Goal: Information Seeking & Learning: Learn about a topic

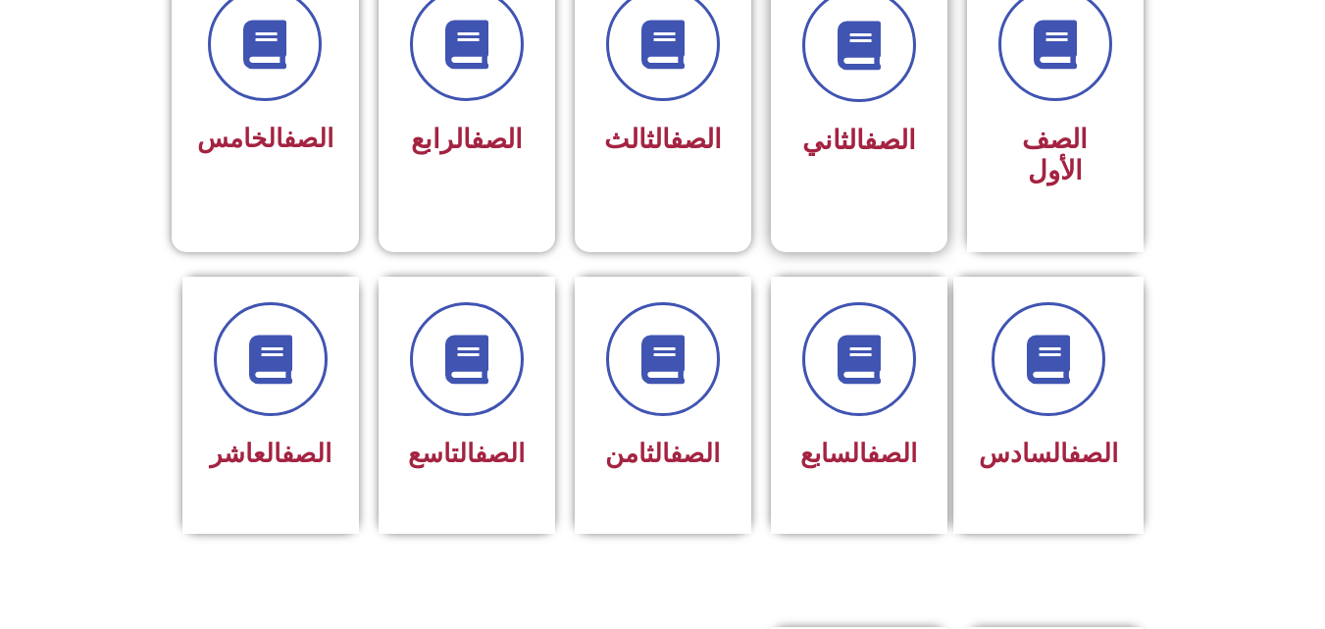
scroll to position [589, 0]
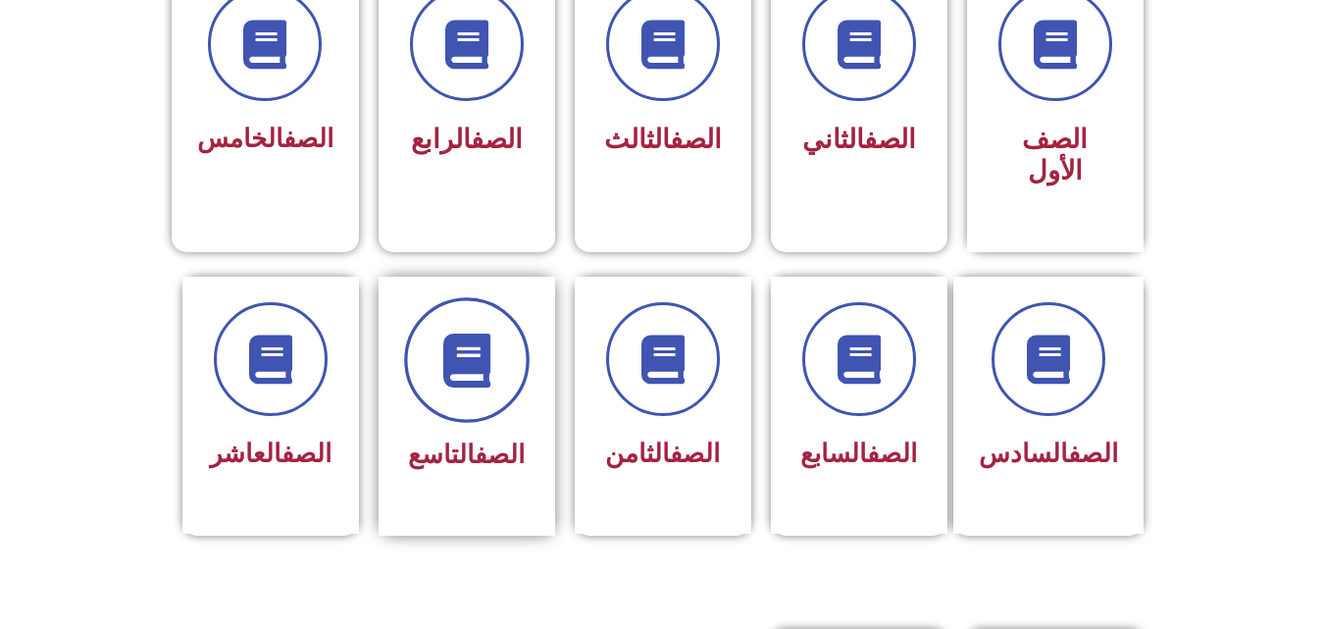
click at [468, 356] on span at bounding box center [467, 360] width 126 height 126
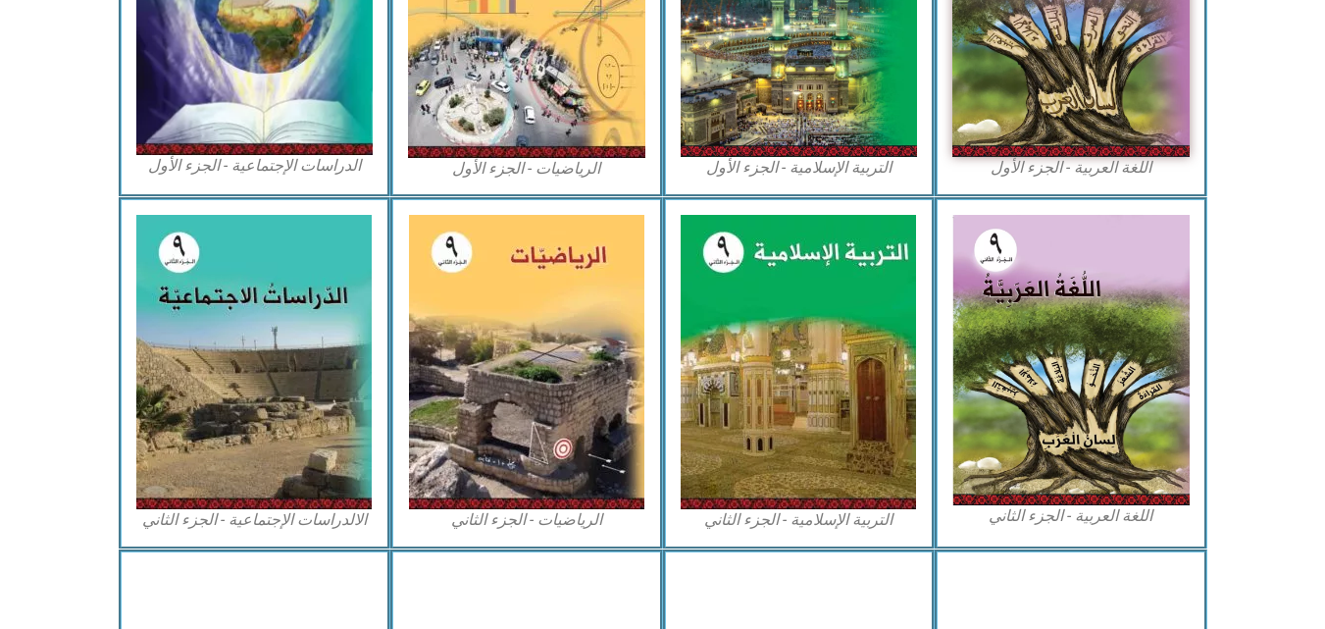
scroll to position [785, 0]
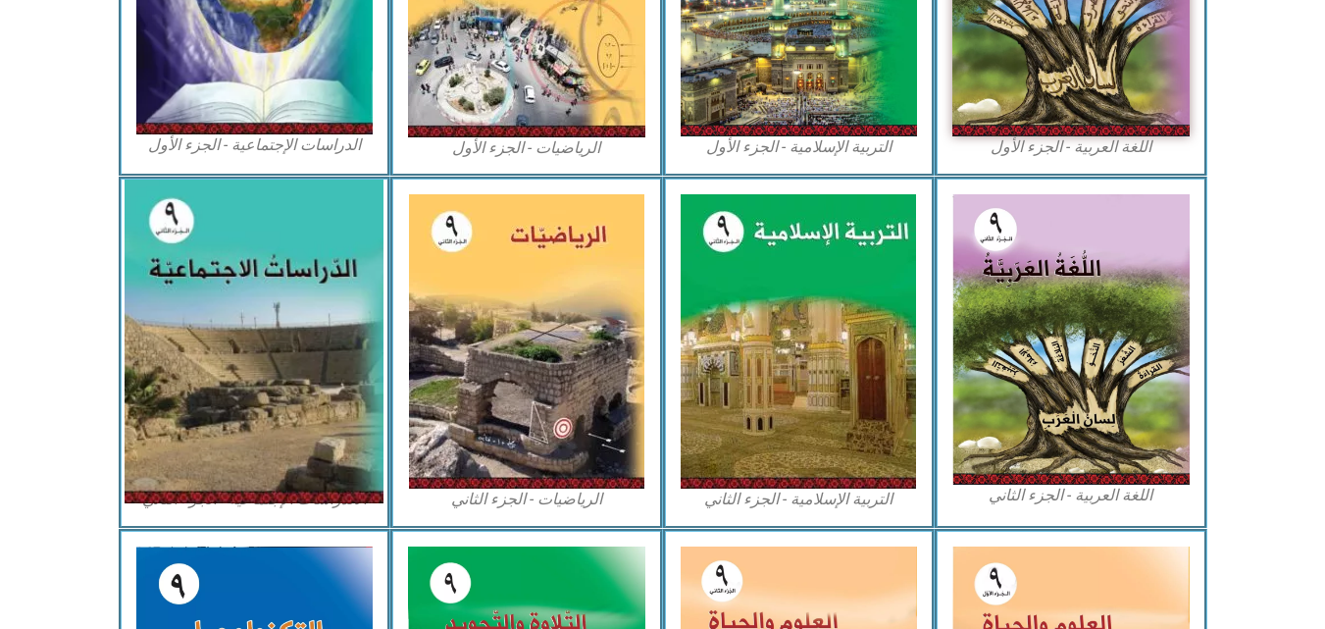
click at [296, 342] on img at bounding box center [254, 342] width 259 height 324
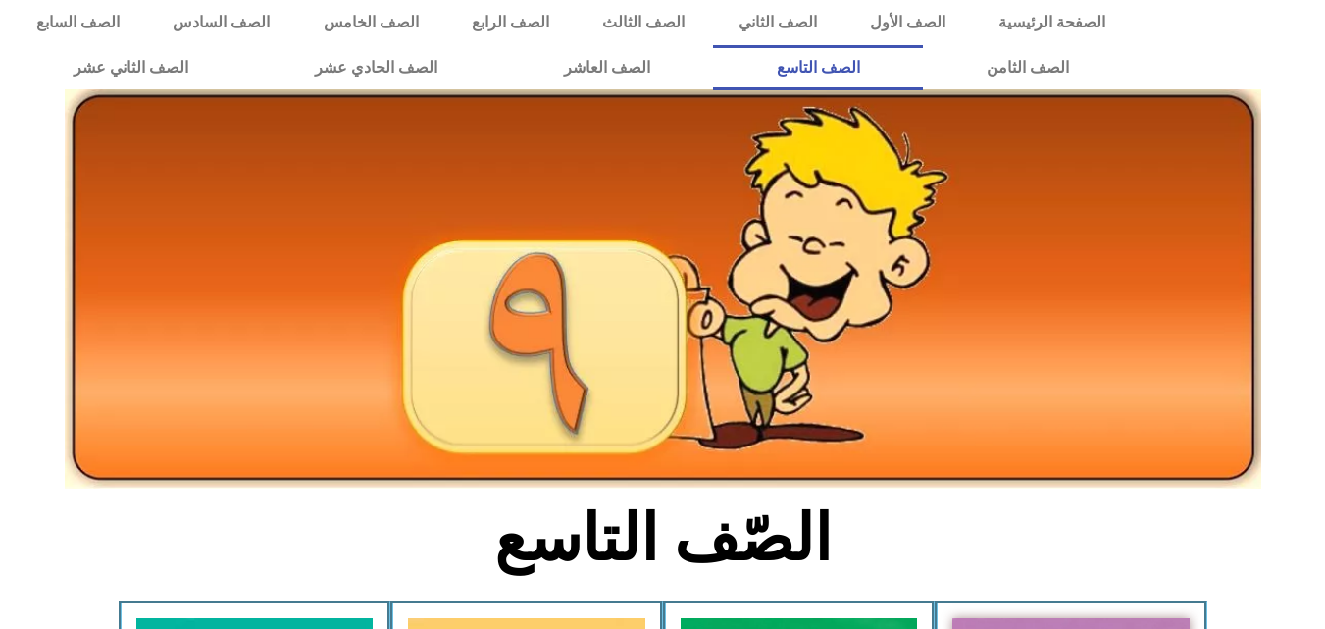
scroll to position [0, 0]
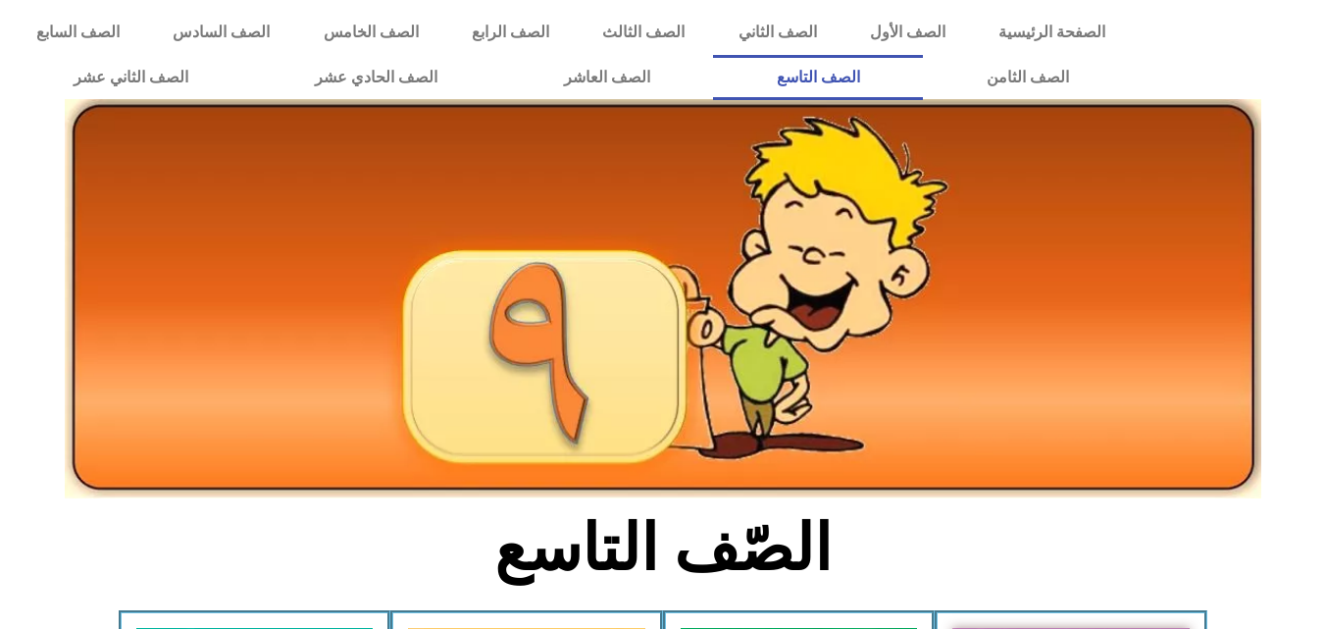
click at [713, 55] on link "الصف التاسع" at bounding box center [818, 77] width 210 height 45
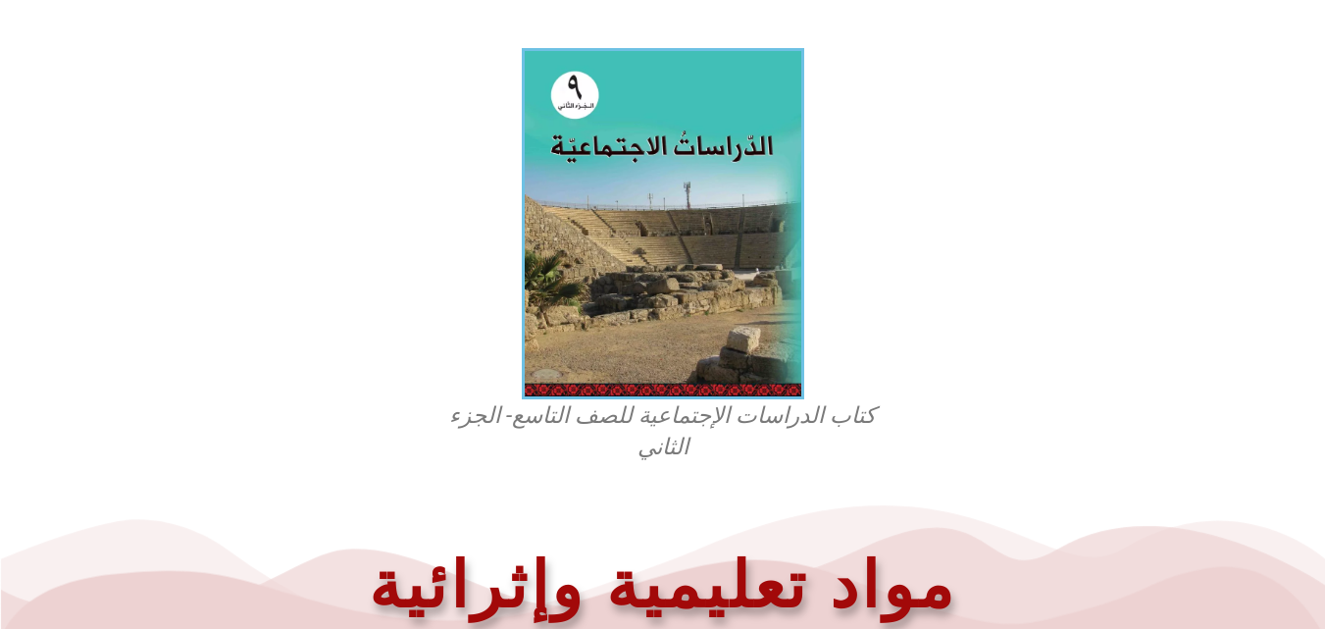
scroll to position [846, 0]
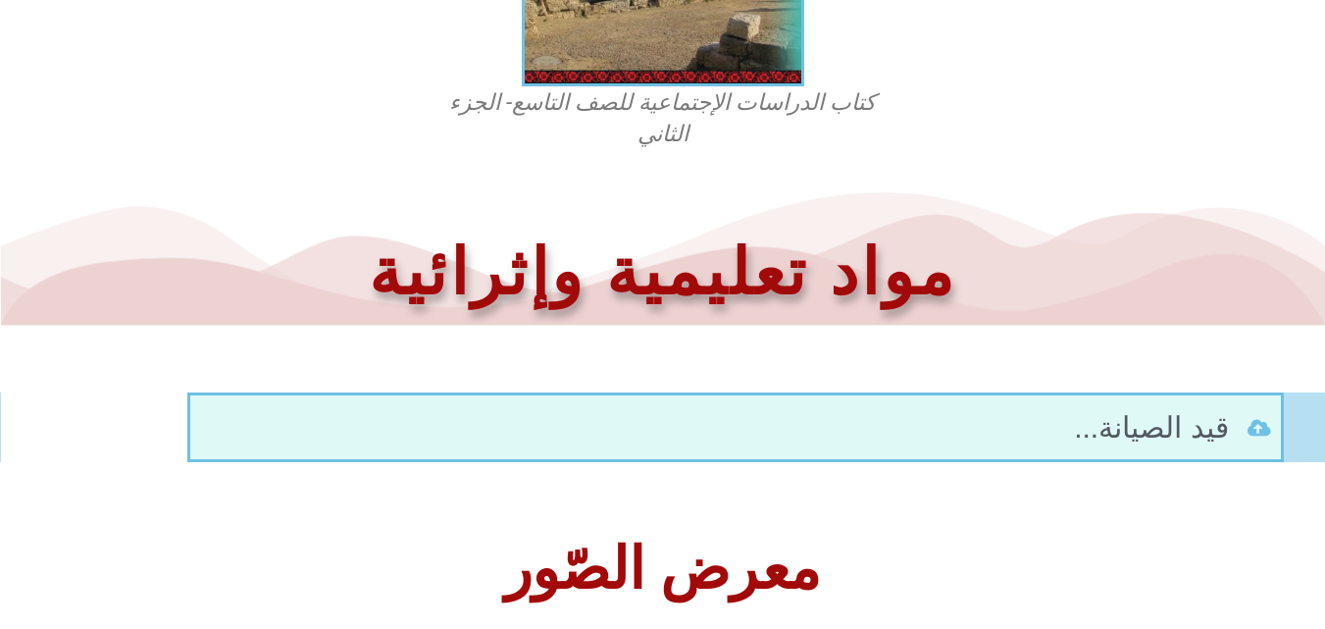
click at [710, 101] on figcaption "كتاب الدراسات الإجتماعية للصف التاسع- الجزء الثاني" at bounding box center [663, 118] width 471 height 63
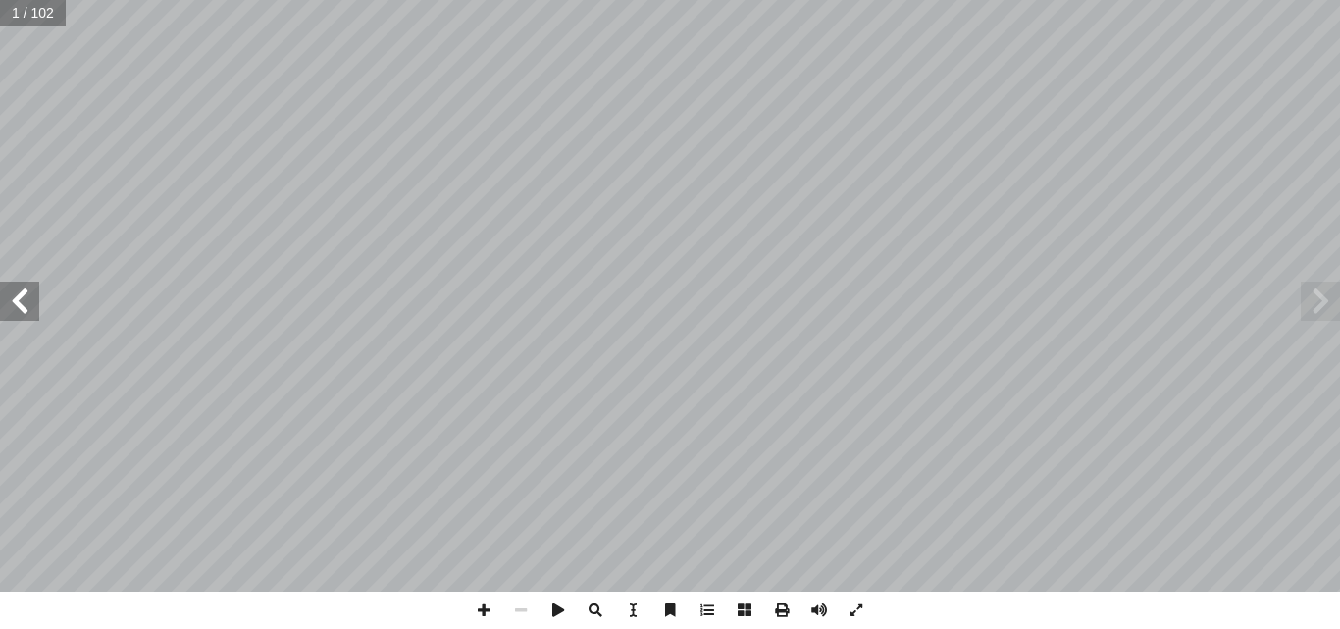
click at [28, 309] on span at bounding box center [19, 301] width 39 height 39
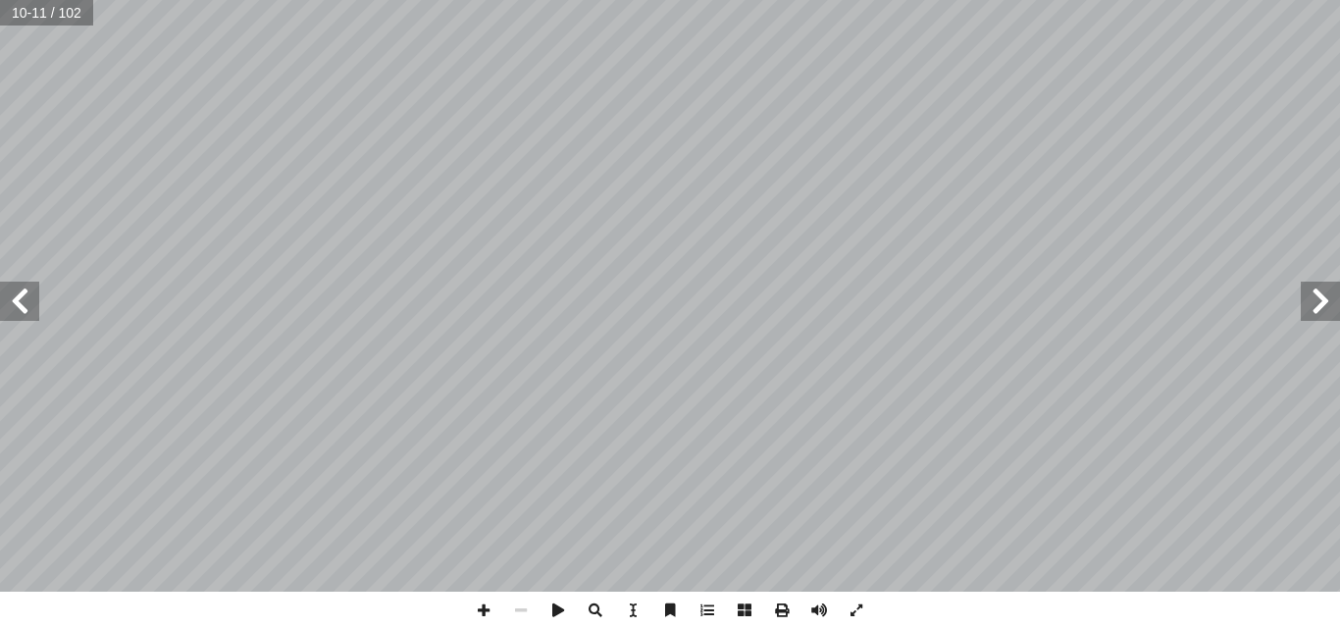
click at [28, 309] on span at bounding box center [19, 301] width 39 height 39
click at [1319, 310] on span at bounding box center [1320, 301] width 39 height 39
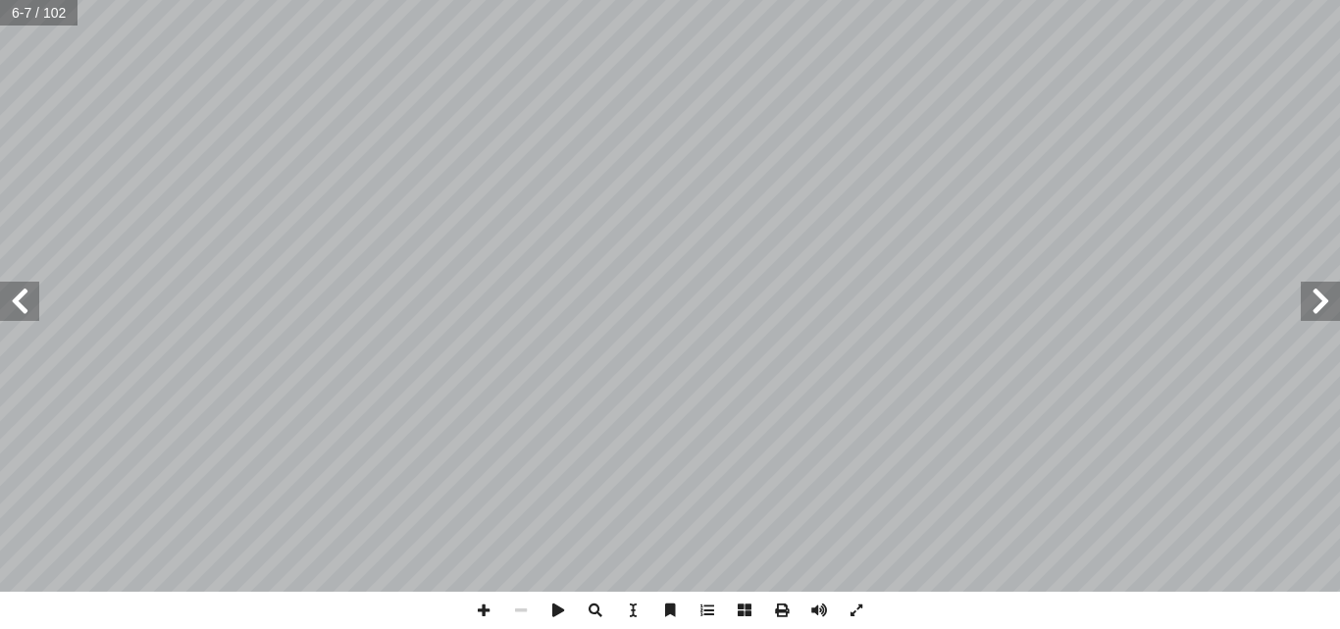
click at [1319, 310] on span at bounding box center [1320, 301] width 39 height 39
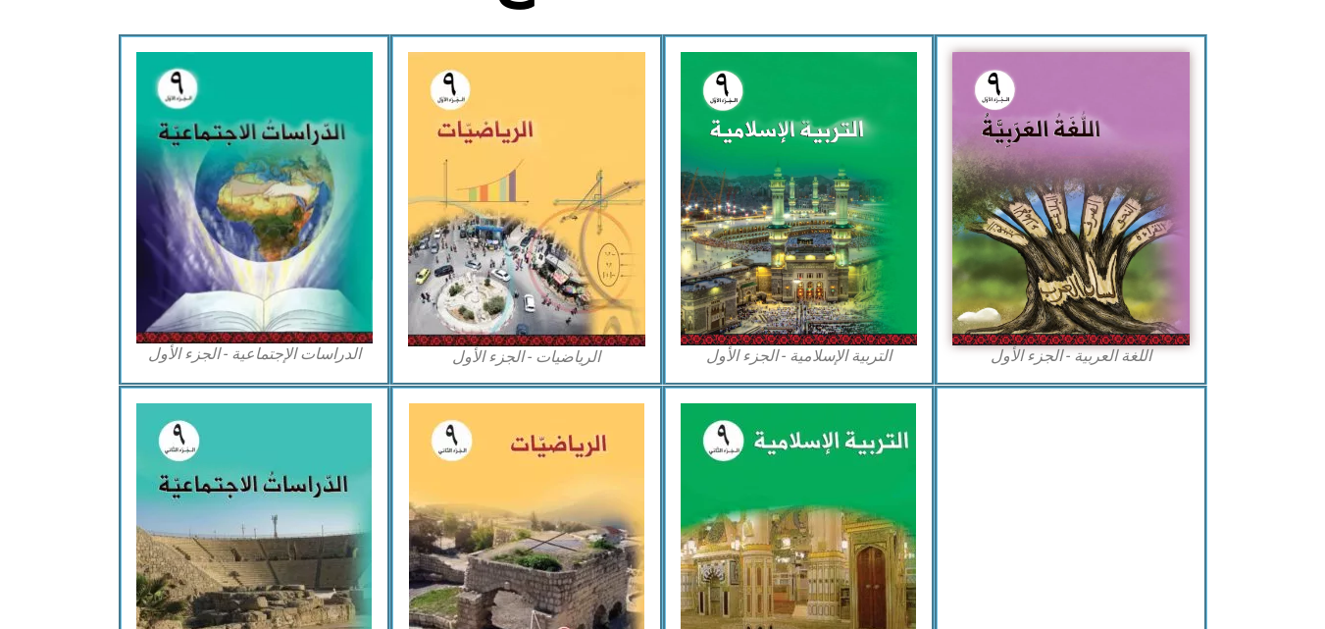
scroll to position [589, 0]
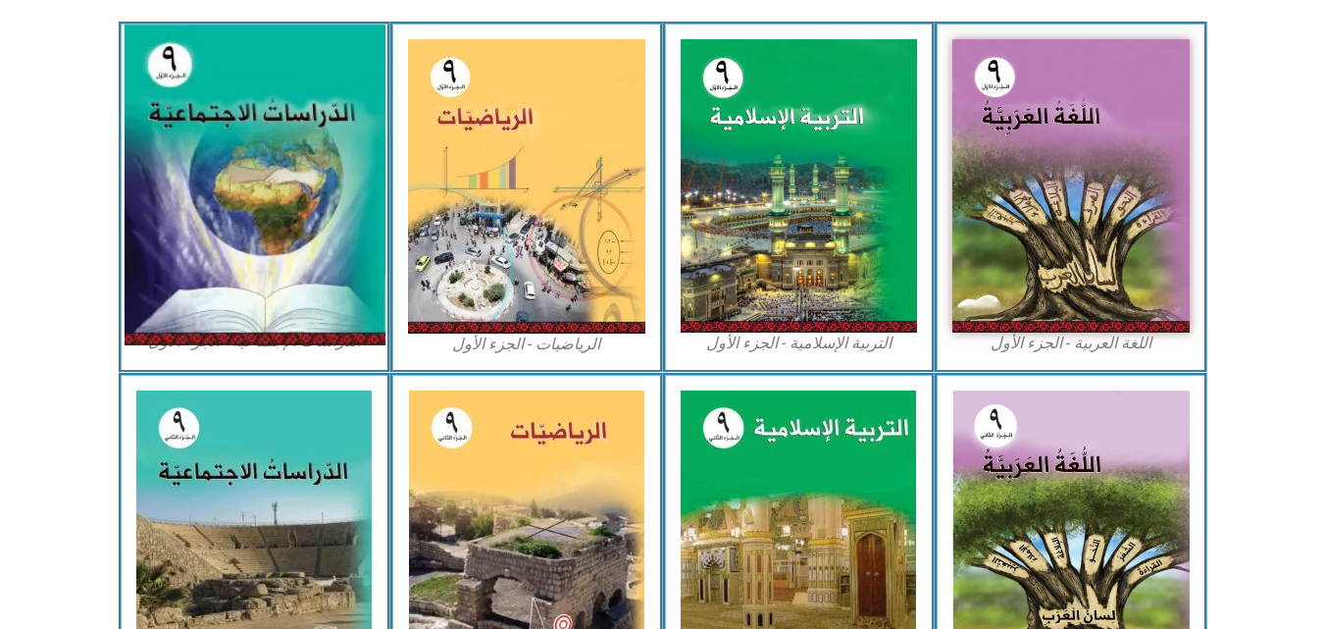
click at [229, 77] on img at bounding box center [254, 186] width 261 height 321
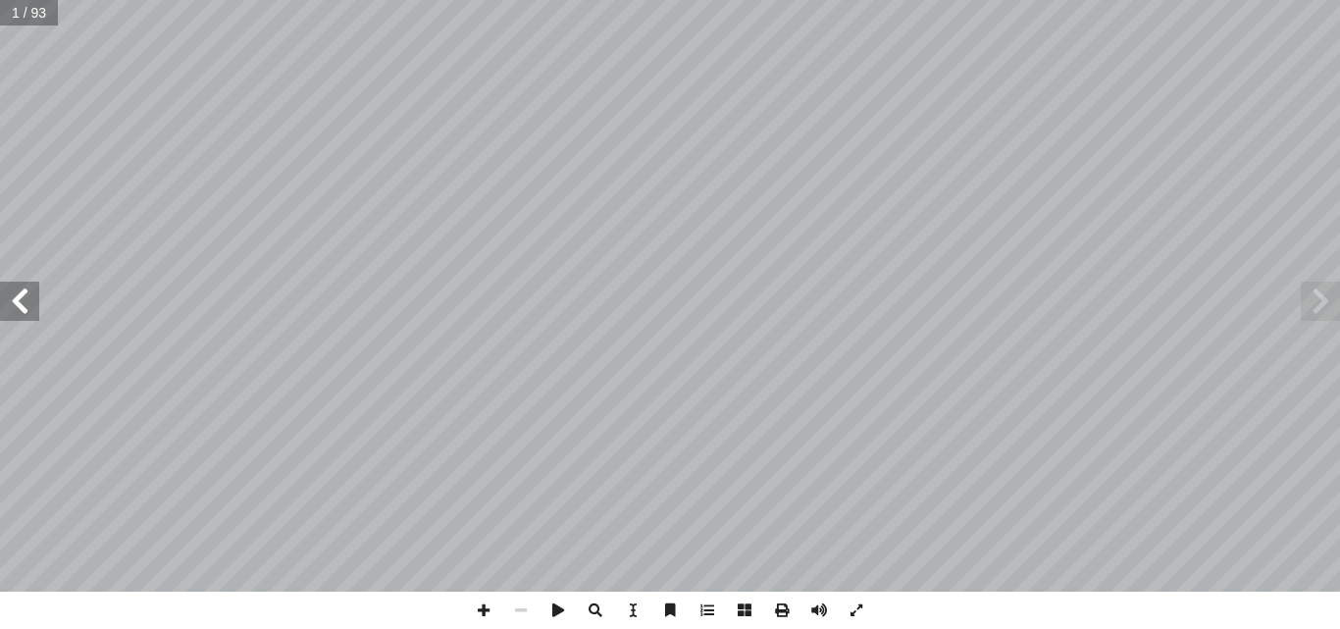
click at [24, 301] on span at bounding box center [19, 301] width 39 height 39
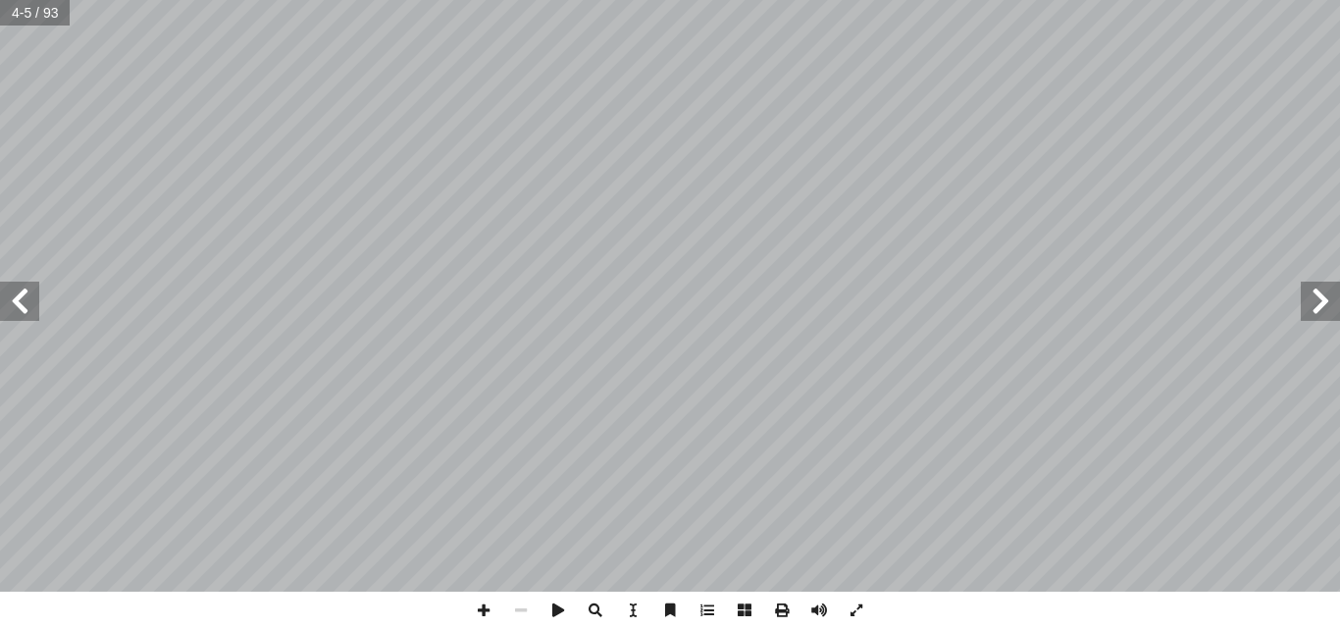
click at [24, 301] on span at bounding box center [19, 301] width 39 height 39
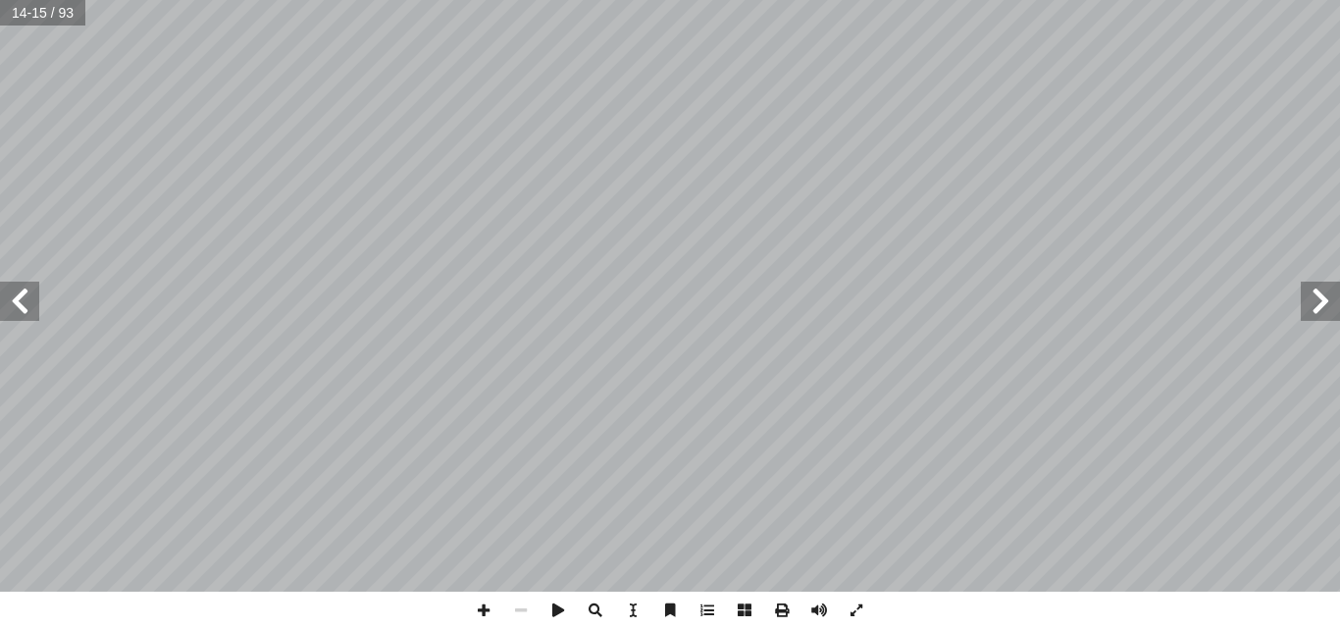
click at [24, 301] on span at bounding box center [19, 301] width 39 height 39
click at [485, 604] on span at bounding box center [483, 609] width 37 height 37
